Goal: Find specific fact: Find specific page/section

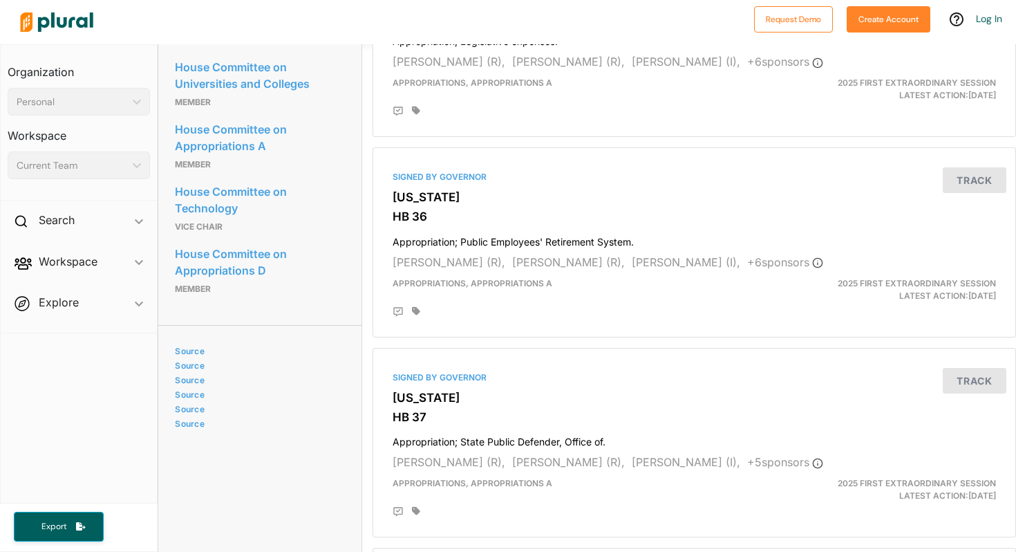
scroll to position [1011, 0]
drag, startPoint x: 172, startPoint y: 253, endPoint x: 267, endPoint y: 290, distance: 101.5
click at [267, 290] on div "Committees House Committee on Corrections Member House Committee on Military Af…" at bounding box center [259, 47] width 202 height 558
copy link "House Committee on Appropriations D"
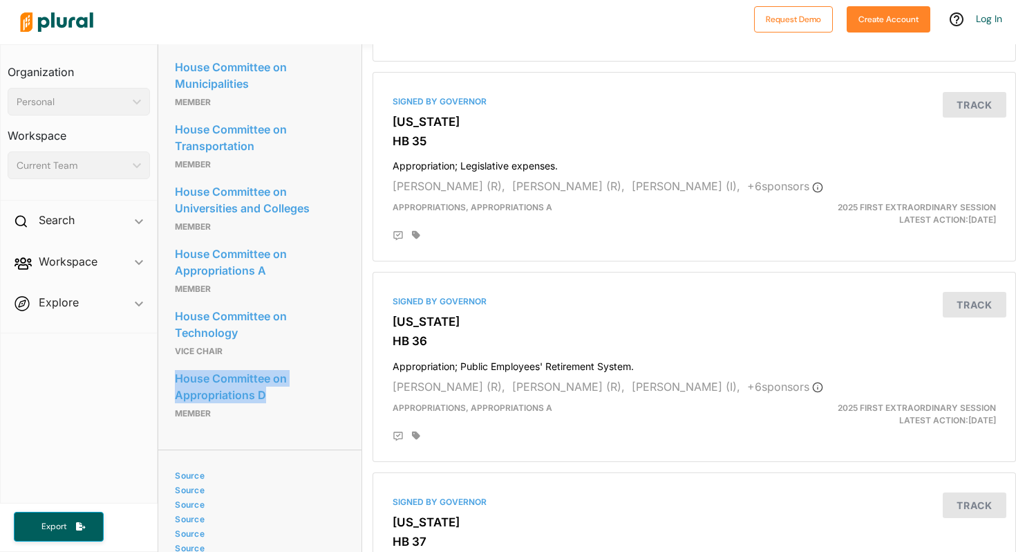
scroll to position [886, 0]
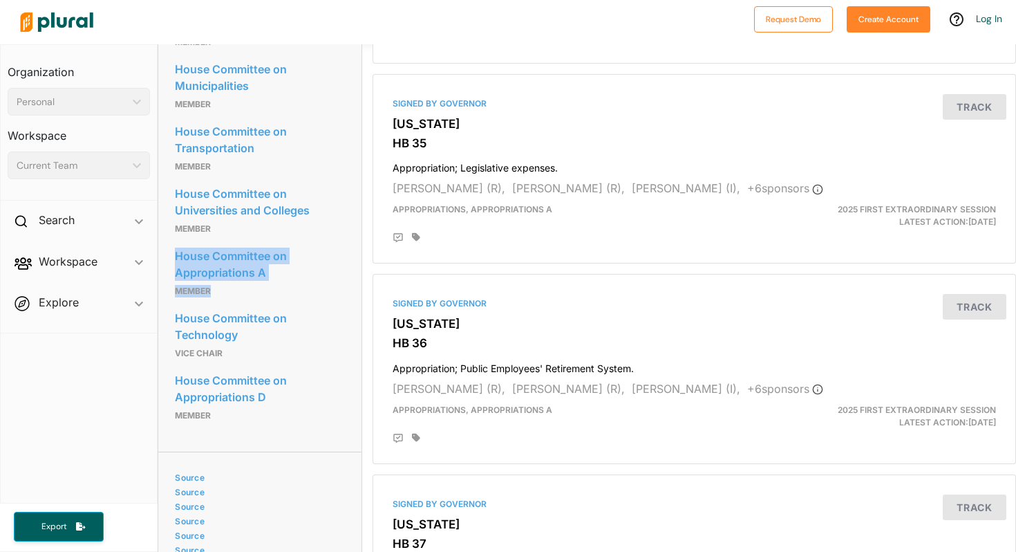
drag, startPoint x: 172, startPoint y: 249, endPoint x: 251, endPoint y: 307, distance: 97.5
click at [251, 307] on div "Committees House Committee on Corrections Member House Committee on Military Af…" at bounding box center [259, 173] width 202 height 558
copy div "House Committee on Appropriations A Member"
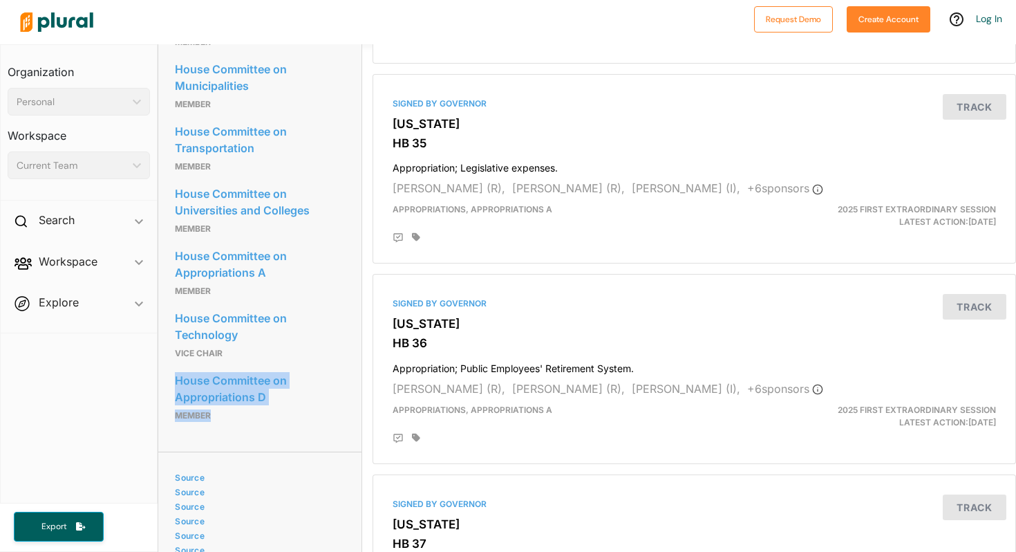
drag, startPoint x: 173, startPoint y: 379, endPoint x: 232, endPoint y: 434, distance: 80.2
click at [232, 435] on div "Committees House Committee on Corrections Member House Committee on Military Af…" at bounding box center [259, 173] width 202 height 558
copy div "House Committee on Appropriations D Member"
